Goal: Task Accomplishment & Management: Use online tool/utility

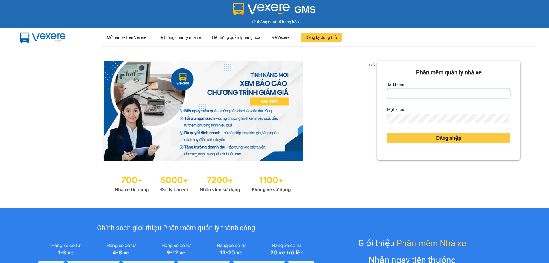
type input "tthngoc.ducphatth"
drag, startPoint x: 436, startPoint y: 98, endPoint x: 385, endPoint y: 99, distance: 51.2
click at [387, 99] on form "Phần mềm quản lý nhà xe Tài khoản tthngoc.ducphatth Mật khẩu Đăng nhập" at bounding box center [448, 110] width 123 height 84
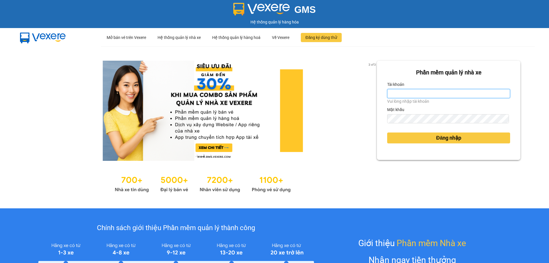
type input "tthngoc.ducphatth"
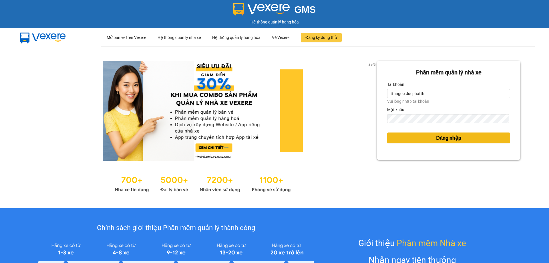
click at [439, 135] on span "Đăng nhập" at bounding box center [448, 138] width 25 height 8
click at [388, 136] on button "Đăng nhập" at bounding box center [448, 137] width 123 height 11
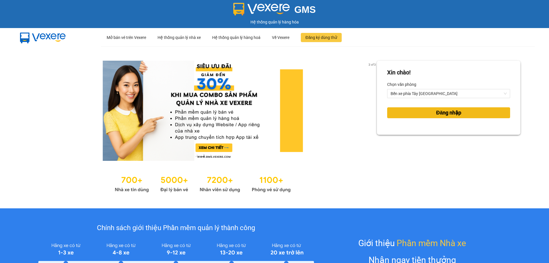
click at [426, 115] on button "Đăng nhập" at bounding box center [448, 112] width 123 height 11
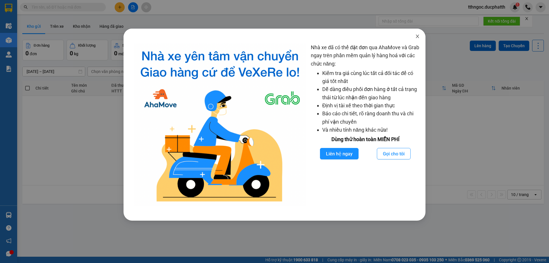
click at [421, 35] on span "Close" at bounding box center [418, 37] width 16 height 16
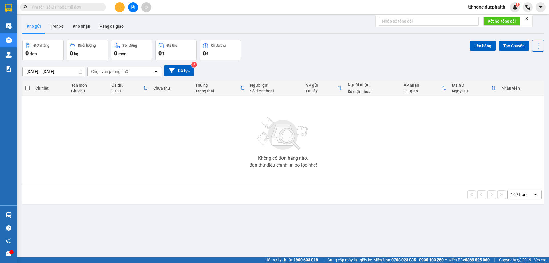
click at [131, 5] on button at bounding box center [133, 7] width 10 height 10
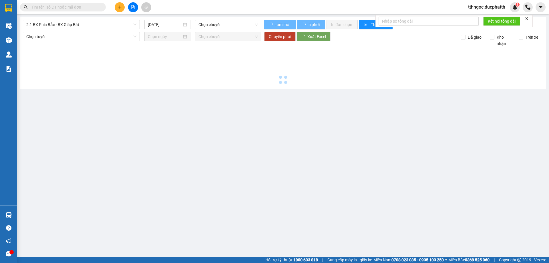
type input "15/10/2025"
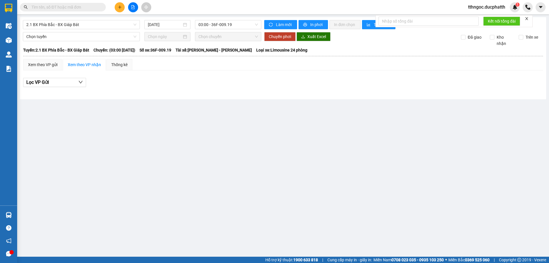
click at [79, 17] on div "2.1 BX Phía Bắc - BX Giáp Bát 15/10/2025 03:00 - 36F-009.19 Làm mới In phơi In …" at bounding box center [283, 58] width 526 height 82
click at [80, 22] on span "2.1 BX Phía Bắc - BX Giáp Bát" at bounding box center [81, 24] width 110 height 9
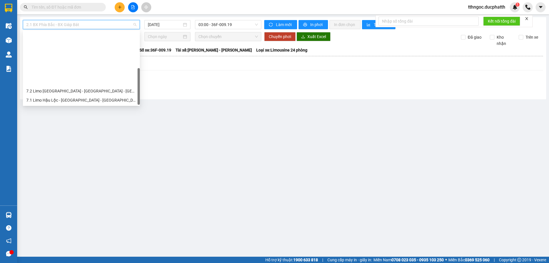
scroll to position [64, 0]
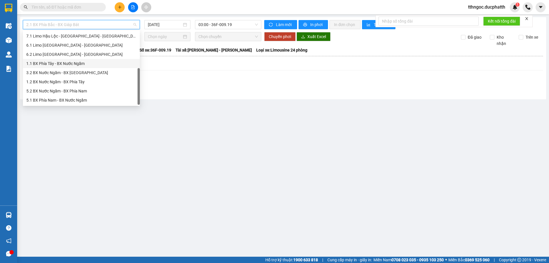
click at [77, 63] on div "1.1 BX Phía Tây - BX Nước Ngầm" at bounding box center [81, 63] width 110 height 6
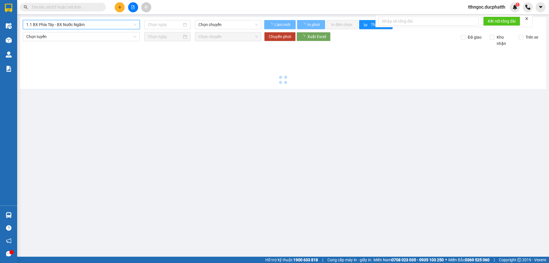
type input "15/10/2025"
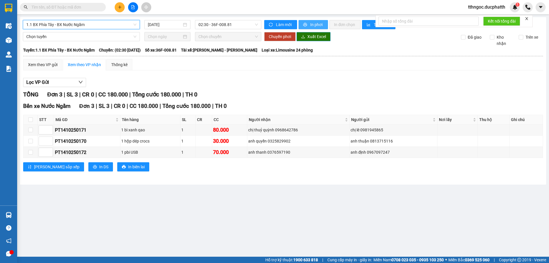
click at [316, 25] on span "In phơi" at bounding box center [316, 24] width 13 height 6
click at [529, 18] on icon "close" at bounding box center [527, 19] width 4 height 4
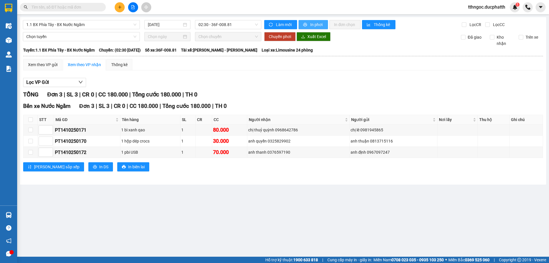
click at [316, 27] on span "In phơi" at bounding box center [316, 24] width 13 height 6
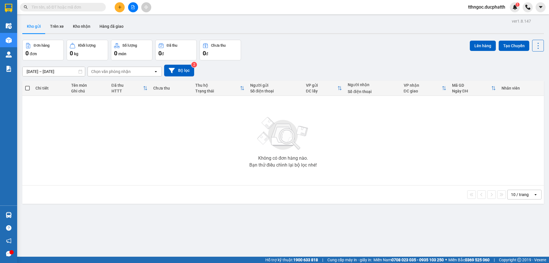
click at [134, 8] on icon "file-add" at bounding box center [133, 7] width 4 height 4
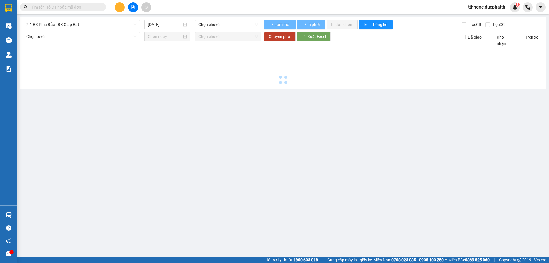
type input "[DATE]"
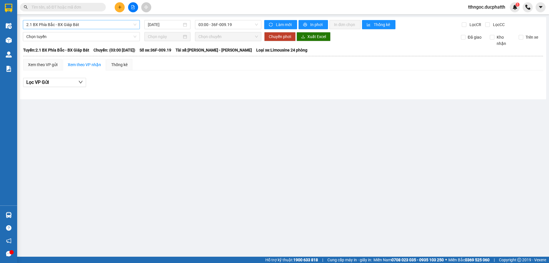
click at [100, 25] on span "2.1 BX Phía Bắc - BX Giáp Bát" at bounding box center [81, 24] width 110 height 9
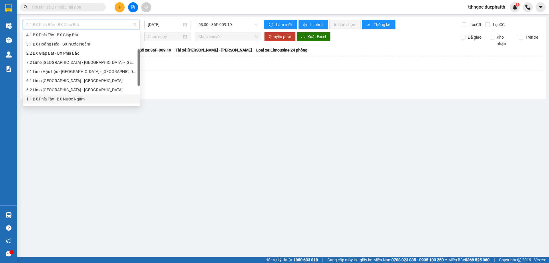
scroll to position [64, 0]
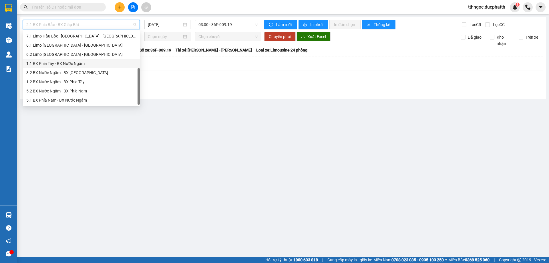
click at [63, 63] on div "1.1 BX Phía Tây - BX Nước Ngầm" at bounding box center [81, 63] width 110 height 6
type input "15/10/2025"
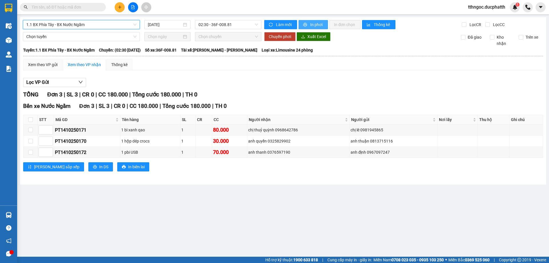
click at [309, 27] on button "In phơi" at bounding box center [313, 24] width 29 height 9
